Goal: Information Seeking & Learning: Learn about a topic

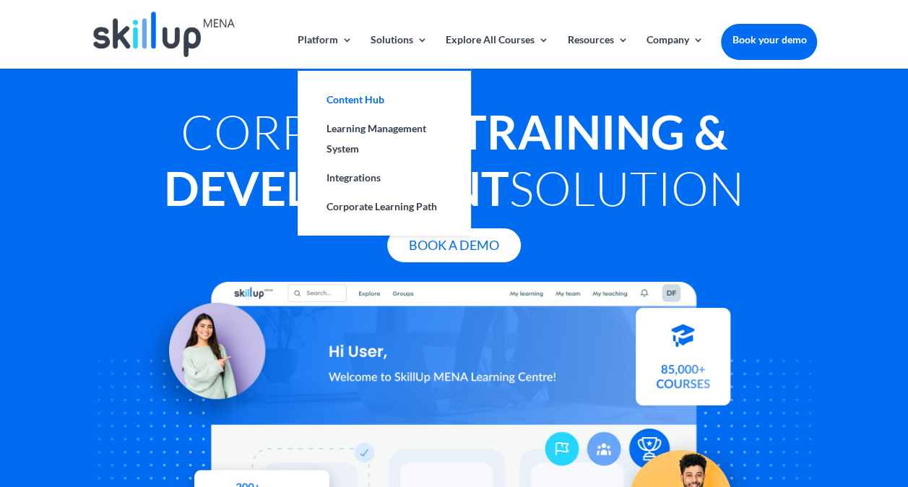
click at [363, 95] on link "Content Hub" at bounding box center [384, 99] width 144 height 29
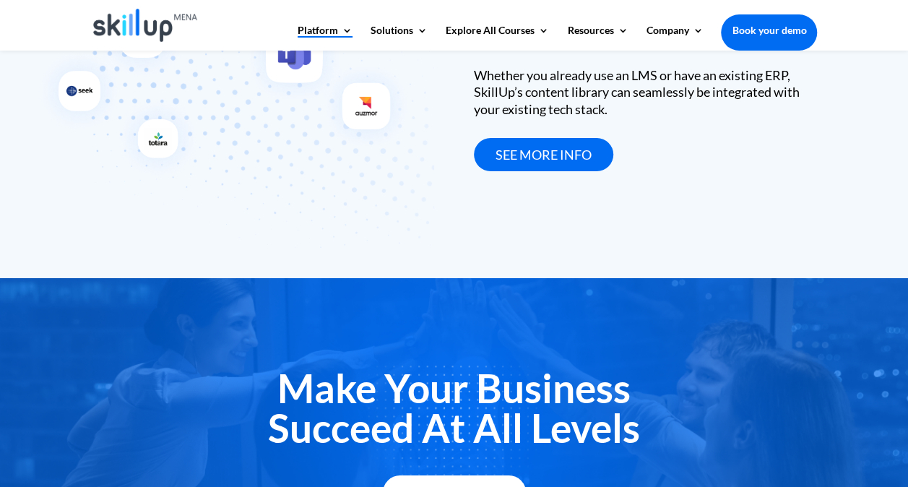
scroll to position [2223, 0]
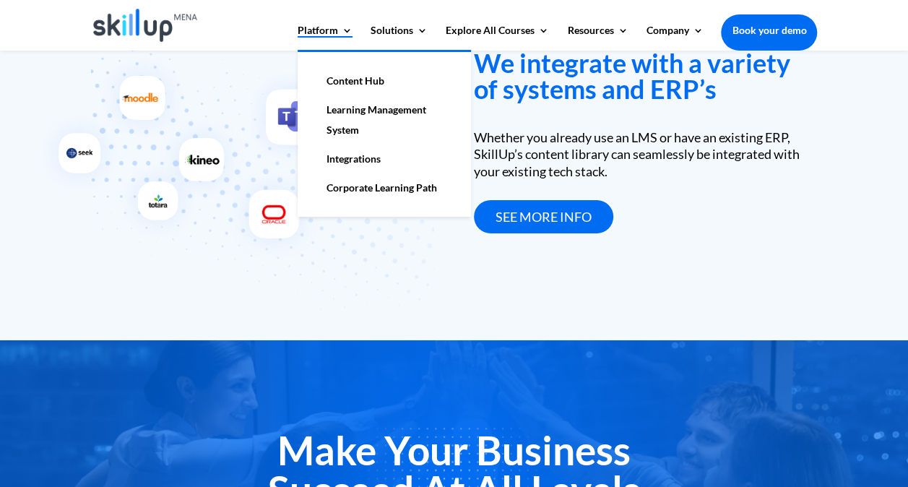
click at [351, 110] on link "Learning Management System" at bounding box center [384, 119] width 144 height 49
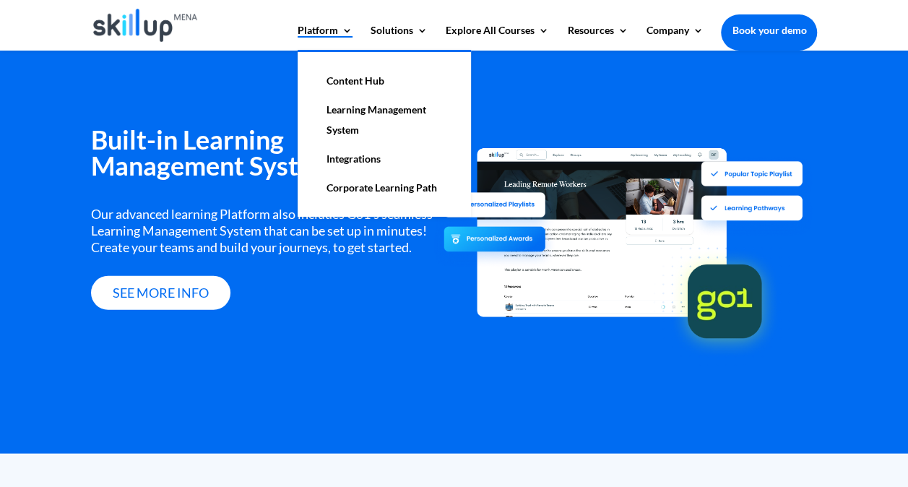
scroll to position [1747, 0]
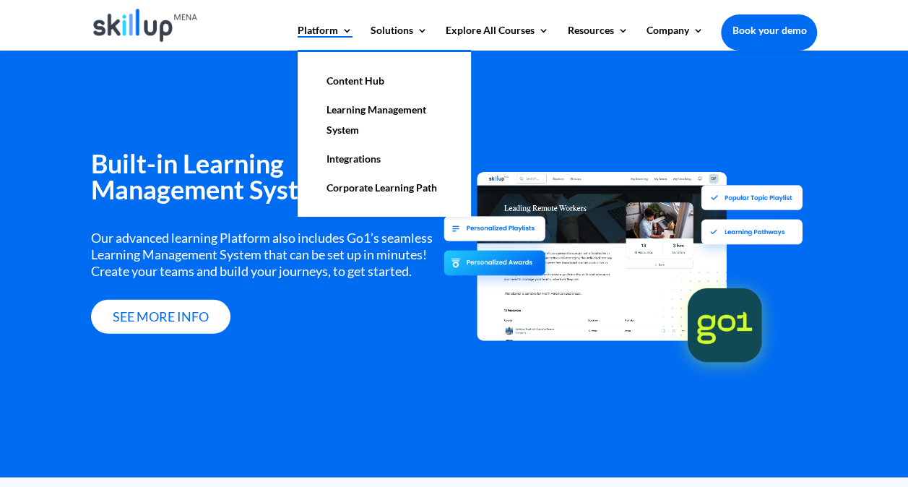
click at [350, 152] on link "Integrations" at bounding box center [384, 158] width 144 height 29
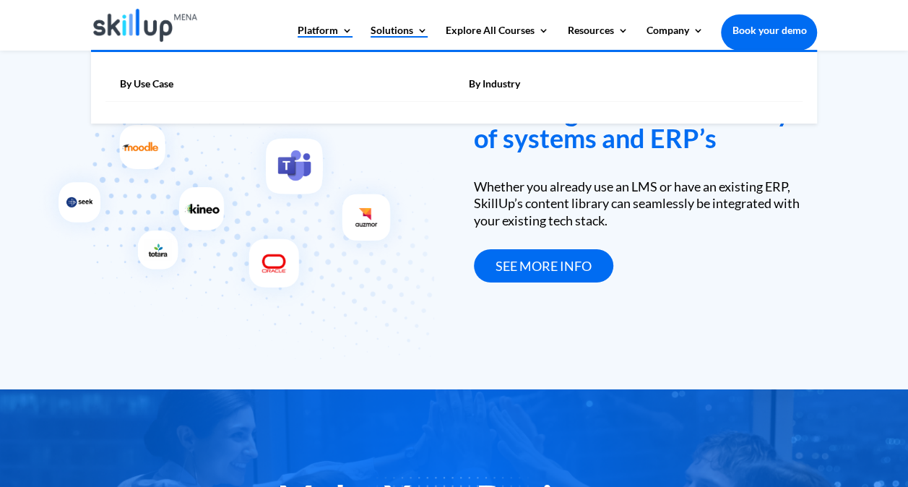
scroll to position [2175, 0]
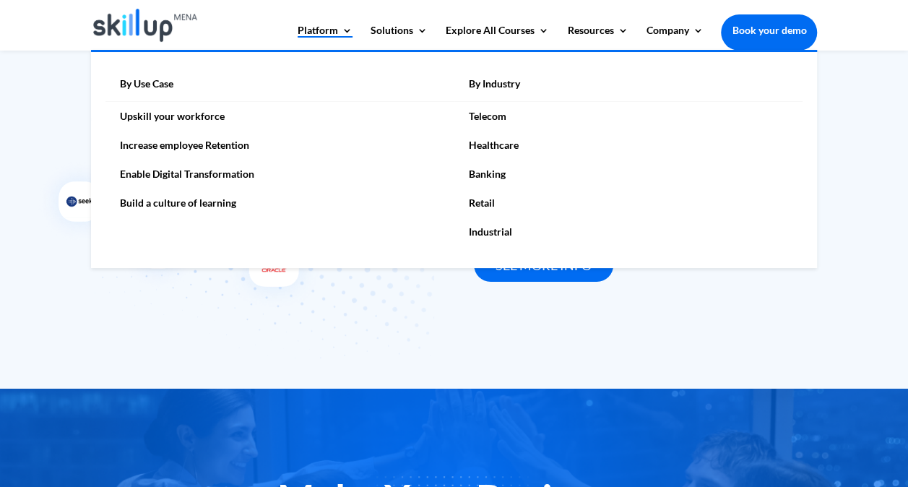
click at [213, 177] on link "Enable Digital Transformation" at bounding box center [279, 174] width 349 height 29
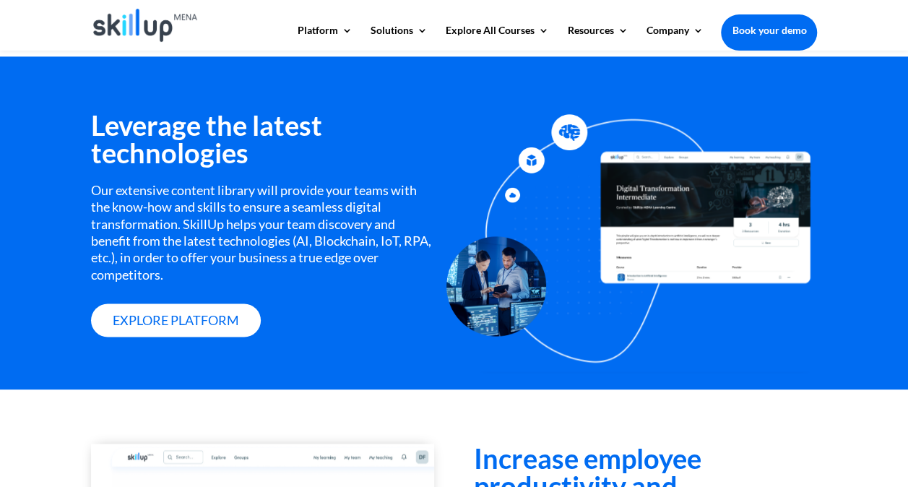
scroll to position [952, 0]
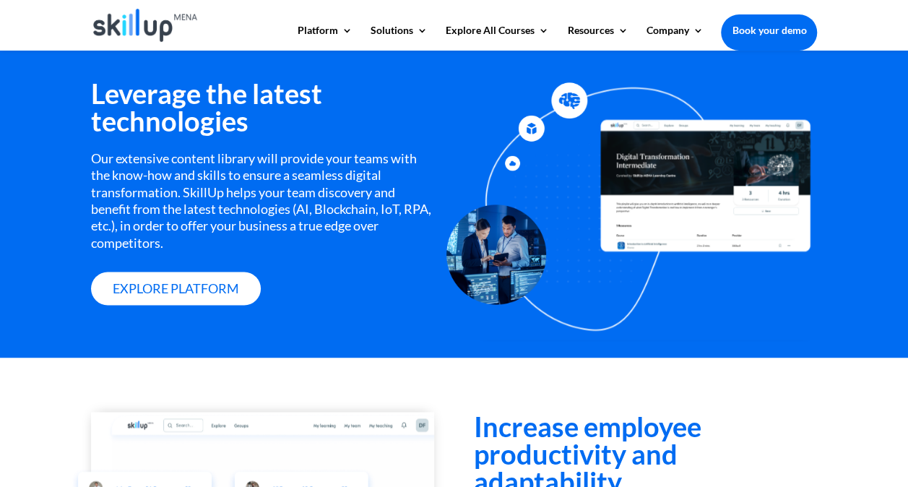
click at [127, 193] on div "Our extensive content library will provide your teams with the know-how and ski…" at bounding box center [262, 200] width 343 height 101
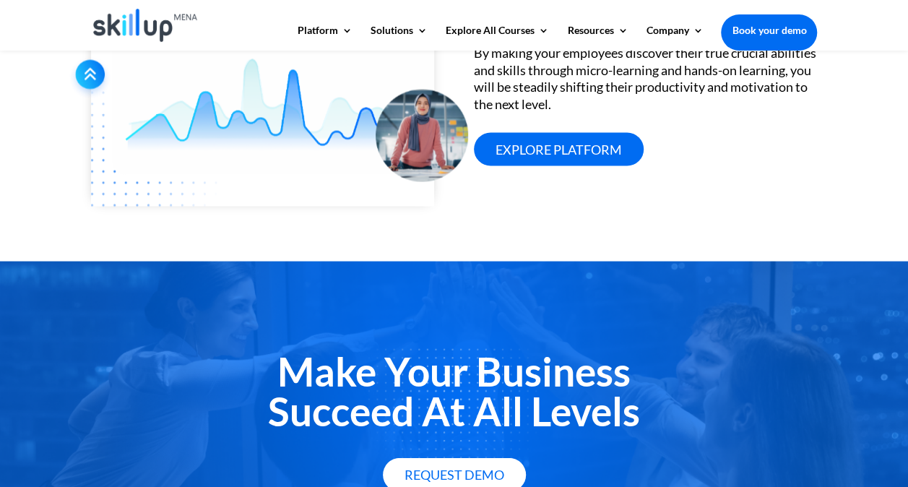
scroll to position [1429, 0]
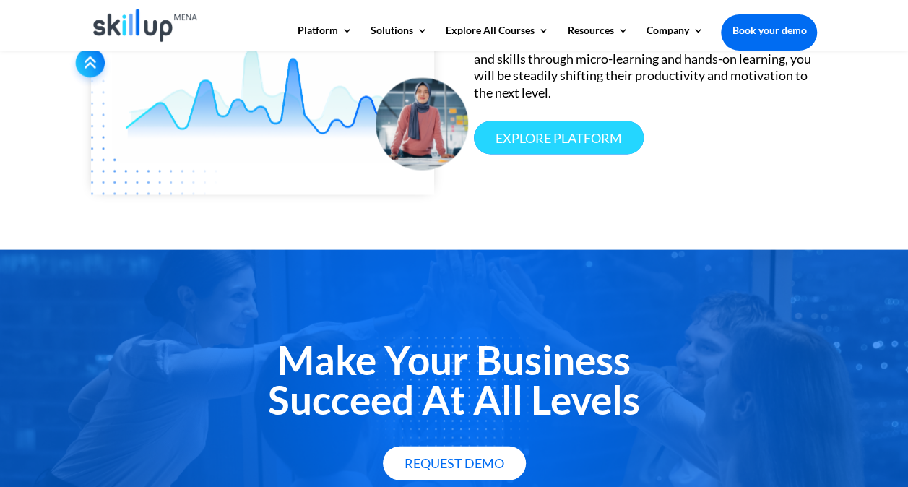
click at [540, 155] on link "Explore platform" at bounding box center [559, 138] width 170 height 34
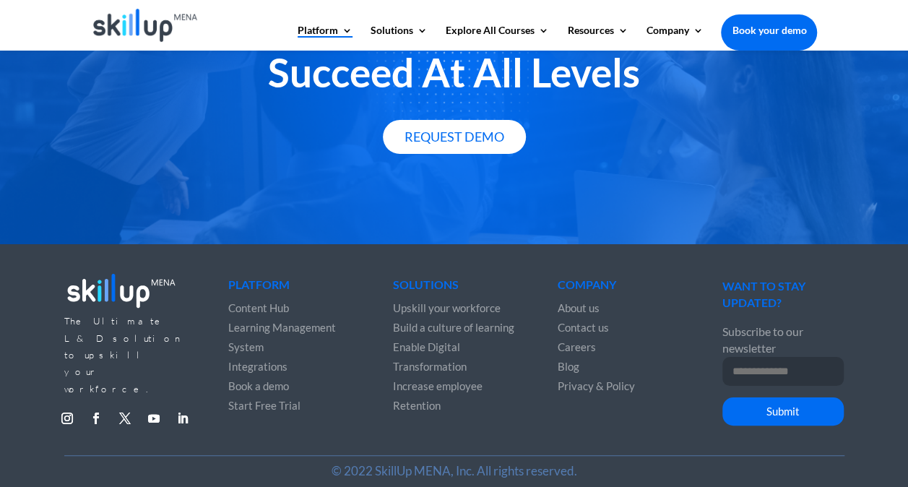
scroll to position [2662, 0]
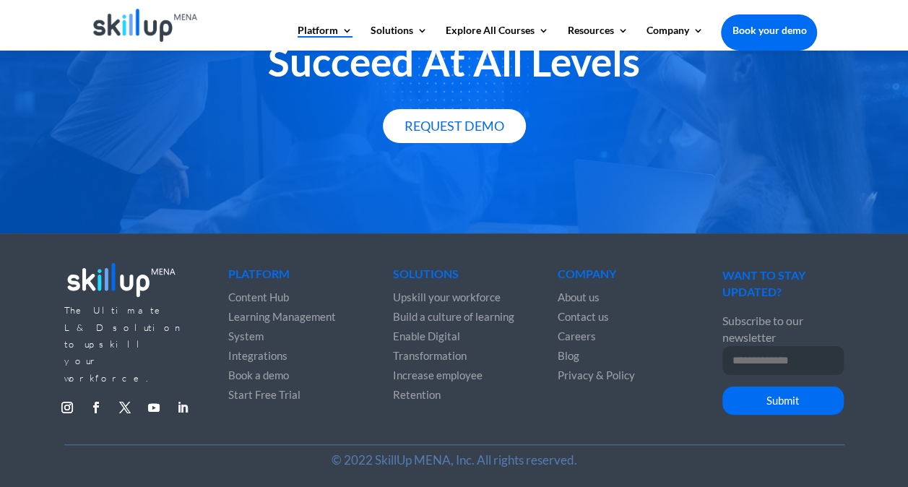
click at [186, 396] on link "Follow" at bounding box center [182, 407] width 23 height 23
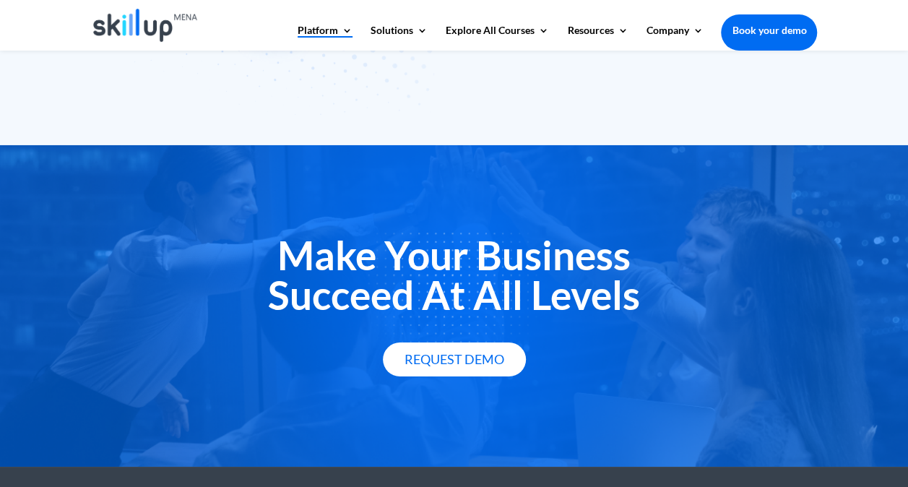
scroll to position [2414, 0]
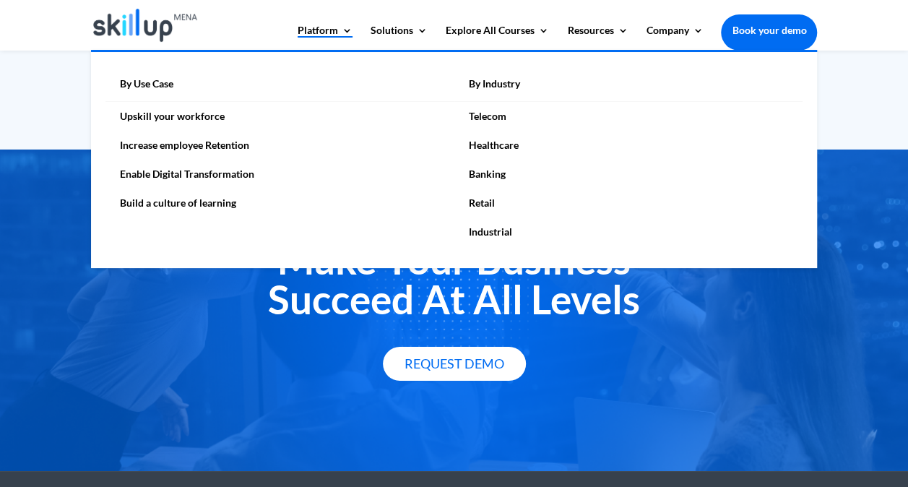
click at [200, 173] on link "Enable Digital Transformation" at bounding box center [279, 174] width 349 height 29
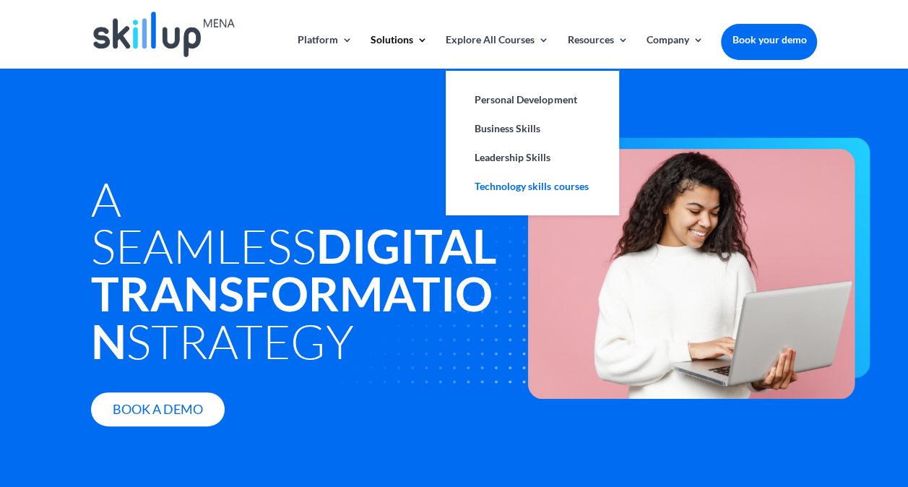
click at [526, 185] on link "Technology skills courses" at bounding box center [532, 186] width 144 height 29
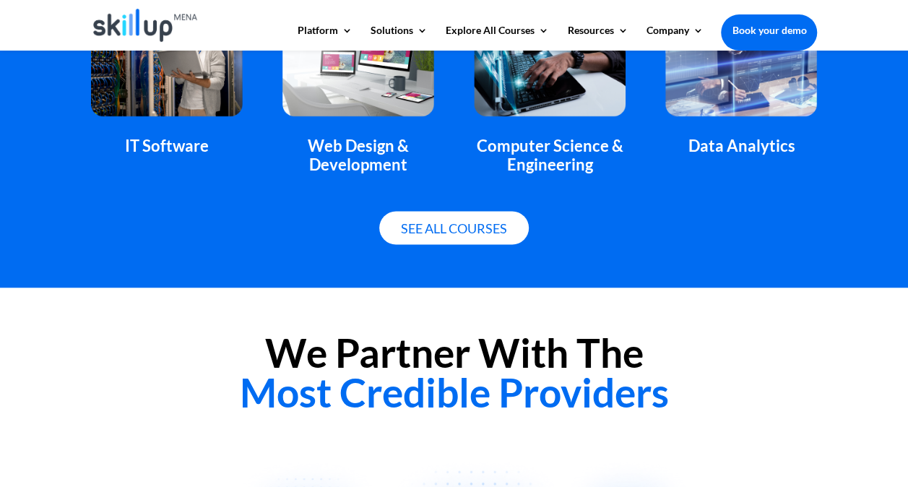
scroll to position [1154, 0]
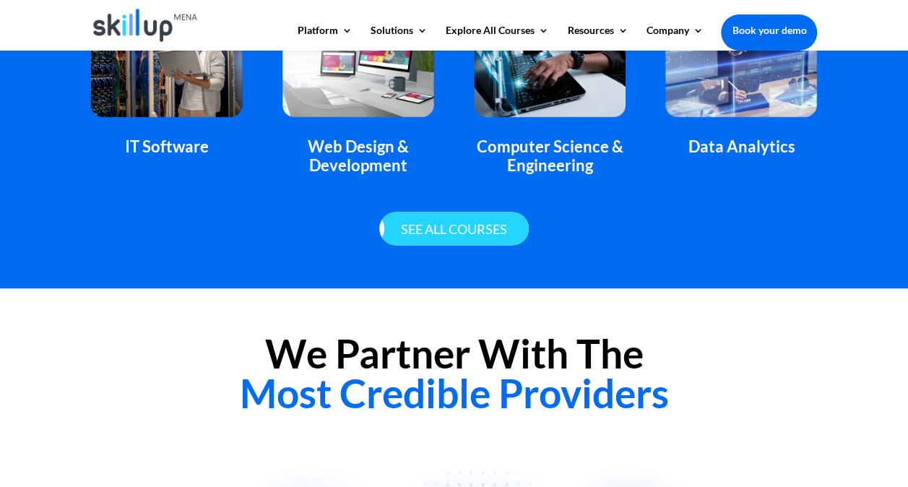
click at [475, 220] on link "See all courses" at bounding box center [454, 229] width 150 height 34
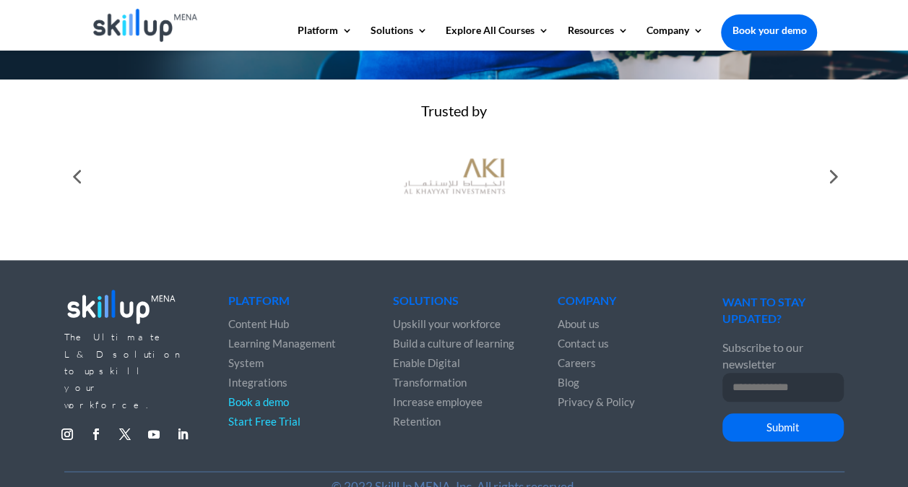
scroll to position [581, 0]
